Goal: Complete application form

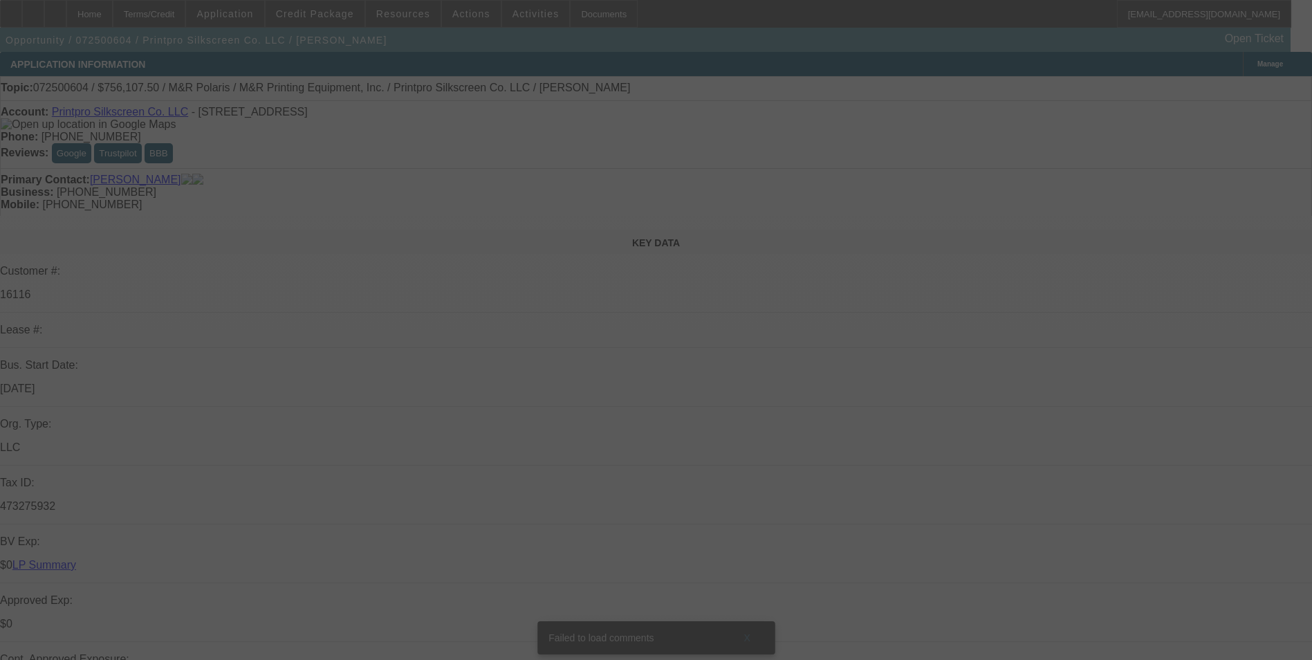
select select "0"
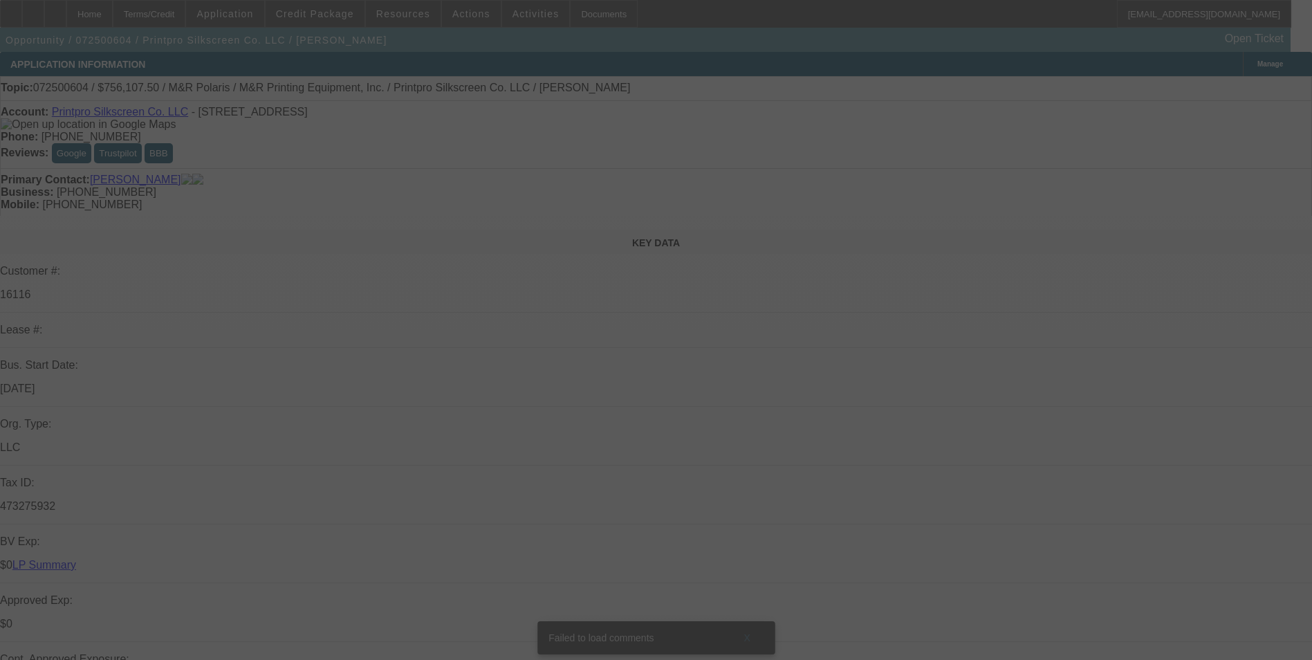
select select "0"
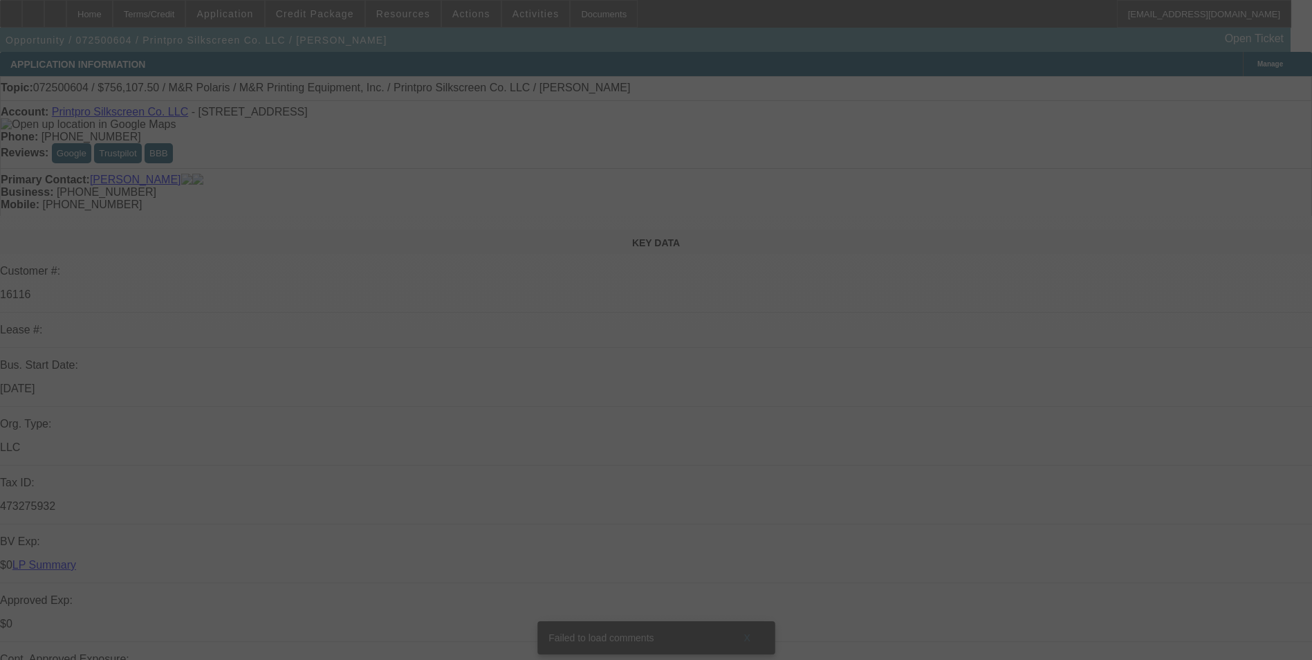
select select "0"
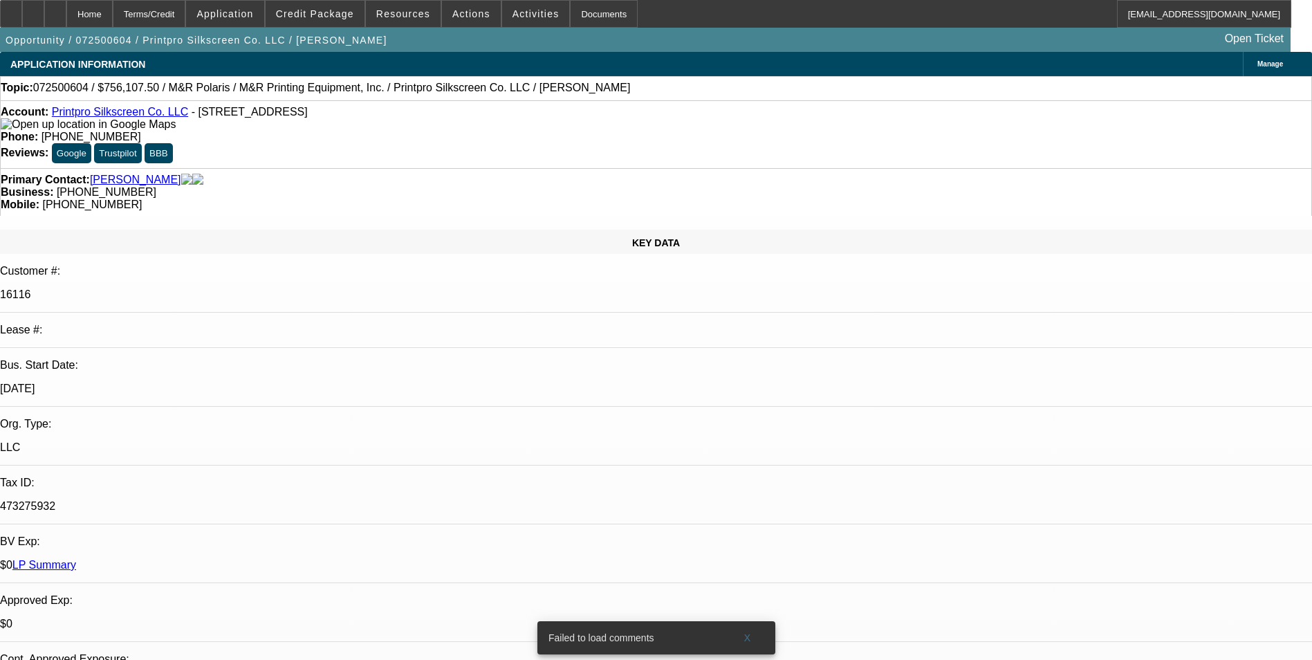
select select "1"
select select "2"
select select "1"
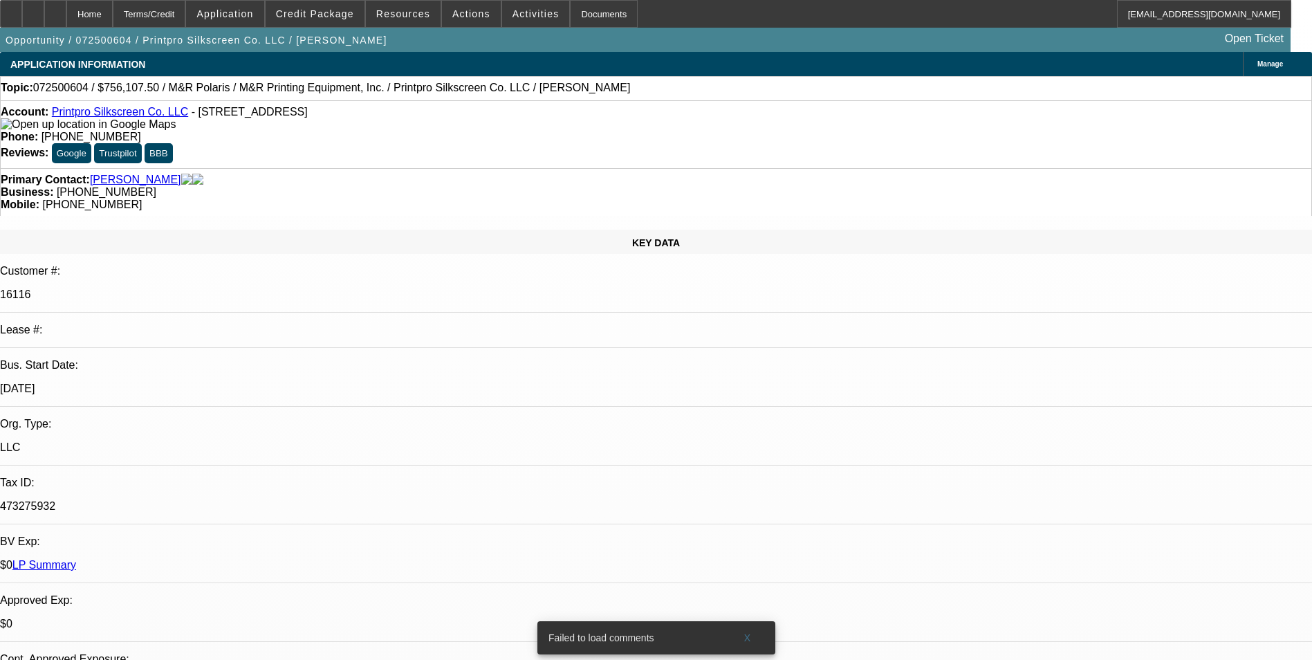
select select "2"
select select "1"
select select "2"
select select "1"
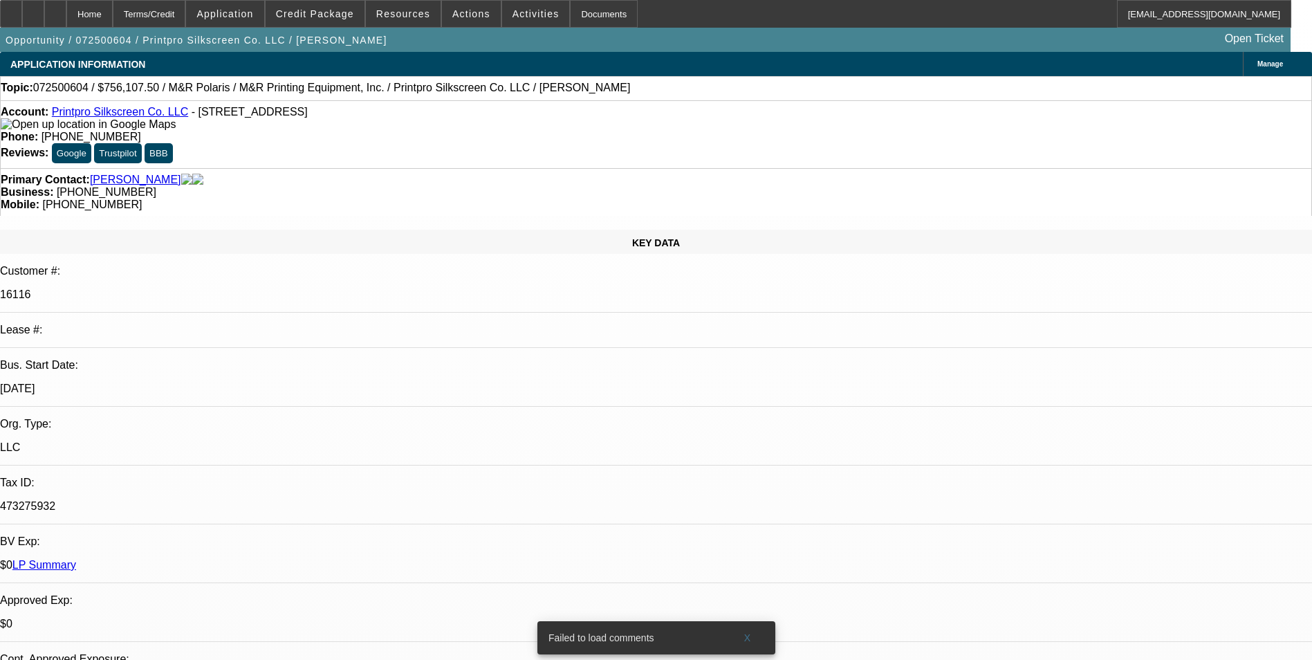
select select "1"
select select "2"
click at [345, 17] on span "Credit Package" at bounding box center [315, 13] width 78 height 11
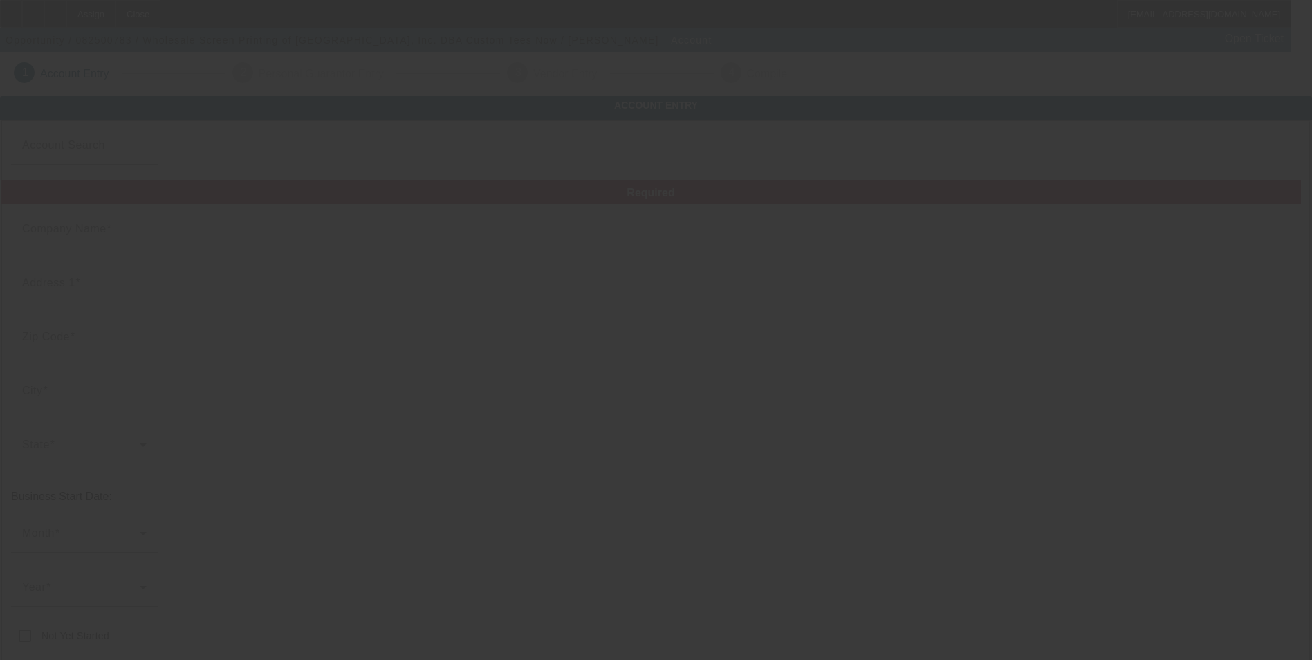
type input "Wholesale Screen Printing of Naples, Inc."
type input "3584 Mercantile Avenue"
type input "34104"
type input "Naples"
type input "(239) 263-7061"
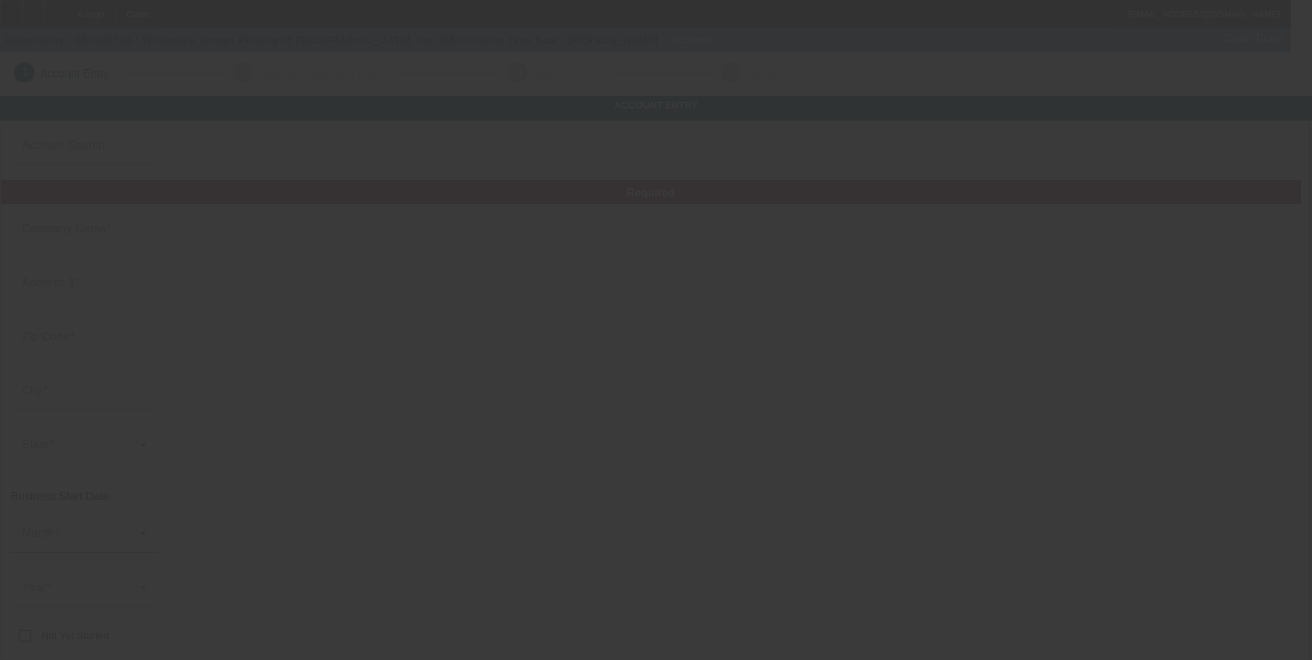
type input "Custom Tees Now"
type input "dgoeggle@gmail.com"
type input "Collier"
type input "(239) 262-8909"
type input "65-0421046"
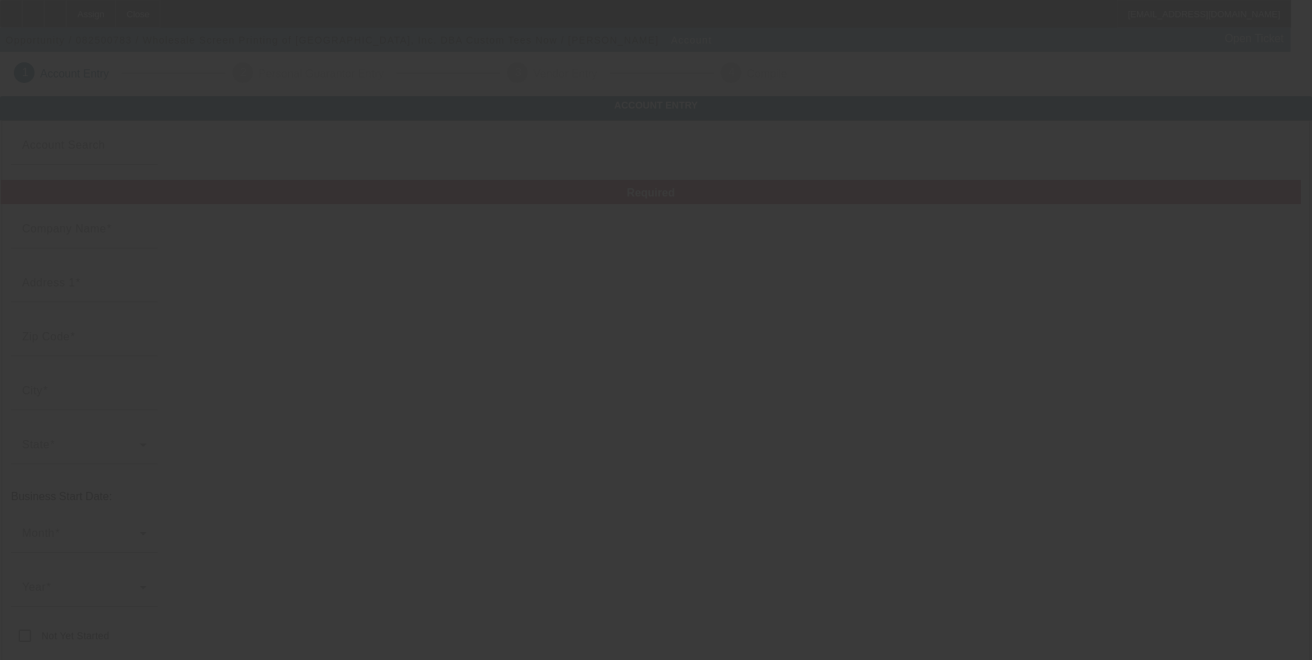
type input "Screen Printing & Embroidery"
type input "https://WHOLESALESCREENPRINTING.COM"
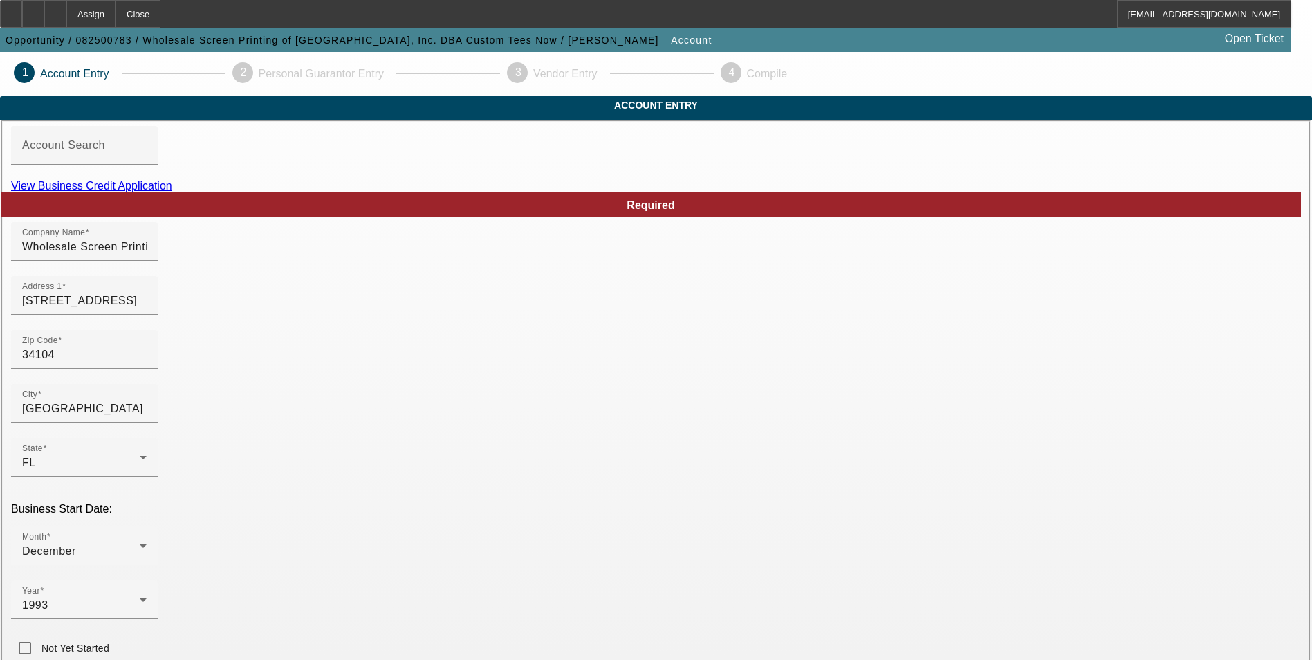
click at [172, 192] on link "View Business Credit Application" at bounding box center [91, 186] width 161 height 12
